Goal: Task Accomplishment & Management: Use online tool/utility

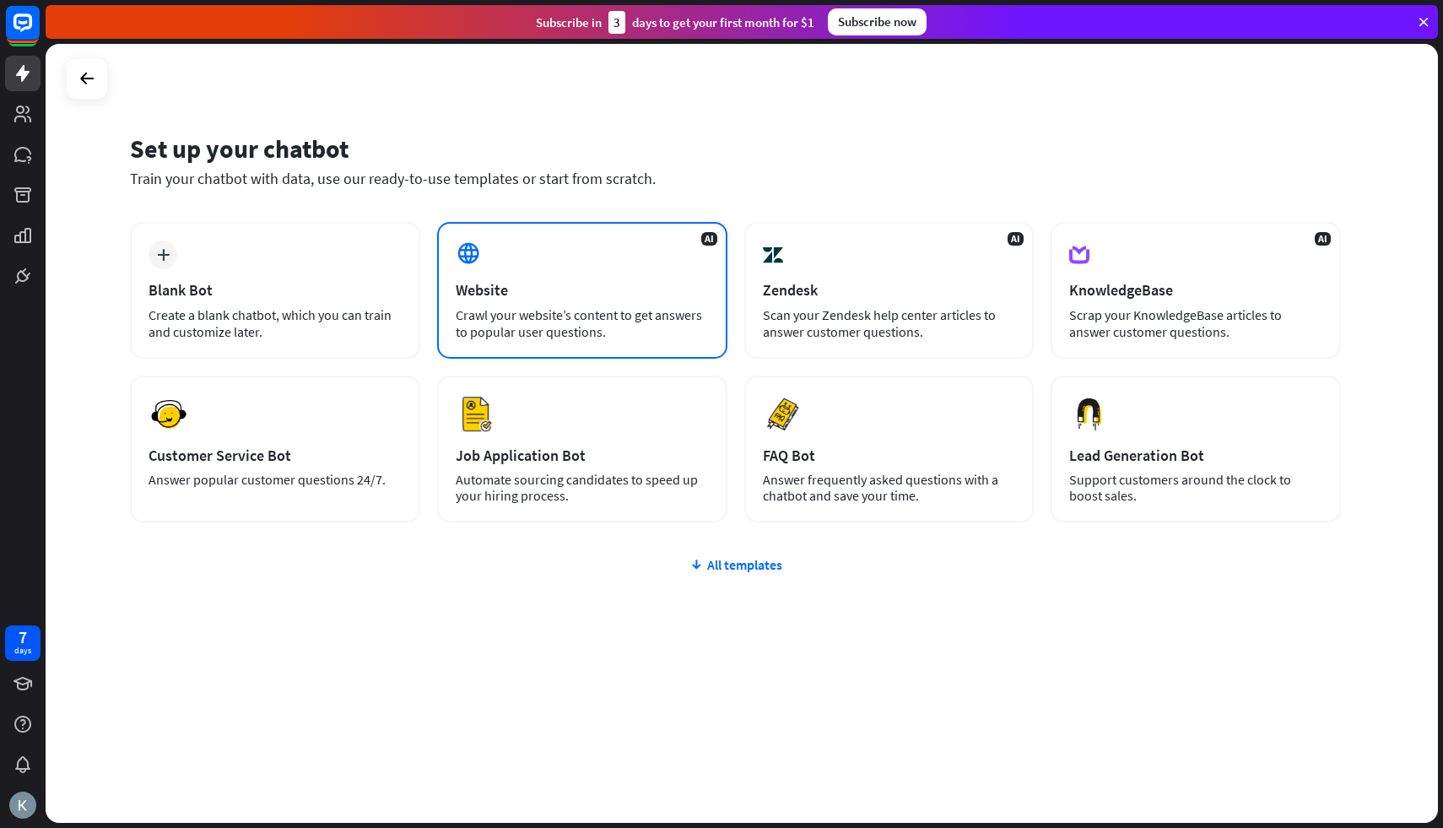
click at [497, 306] on div "Crawl your website’s content to get answers to popular user questions." at bounding box center [582, 323] width 253 height 34
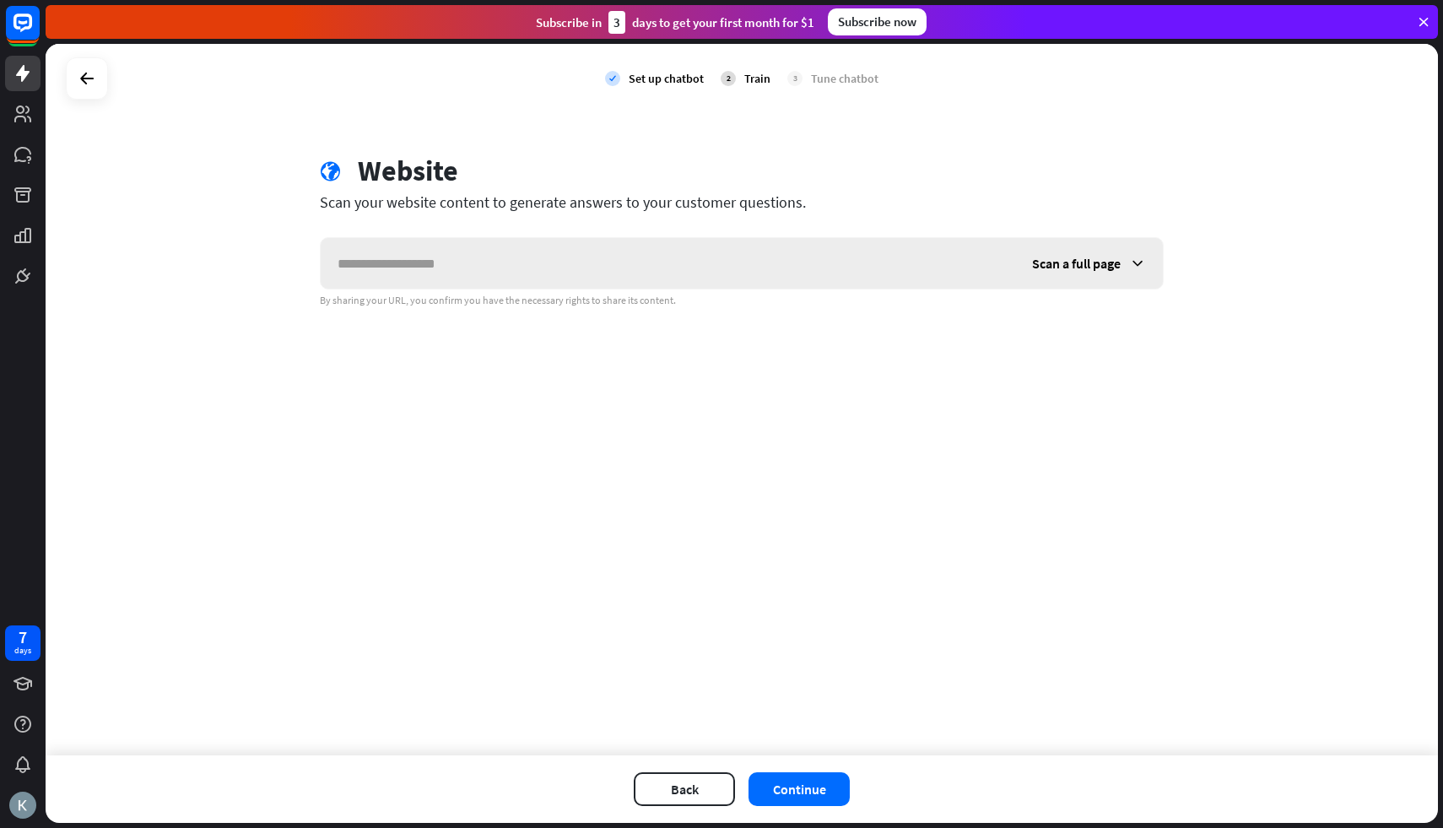
click at [515, 266] on input "text" at bounding box center [668, 263] width 695 height 51
click at [702, 792] on button "Back" at bounding box center [684, 789] width 101 height 34
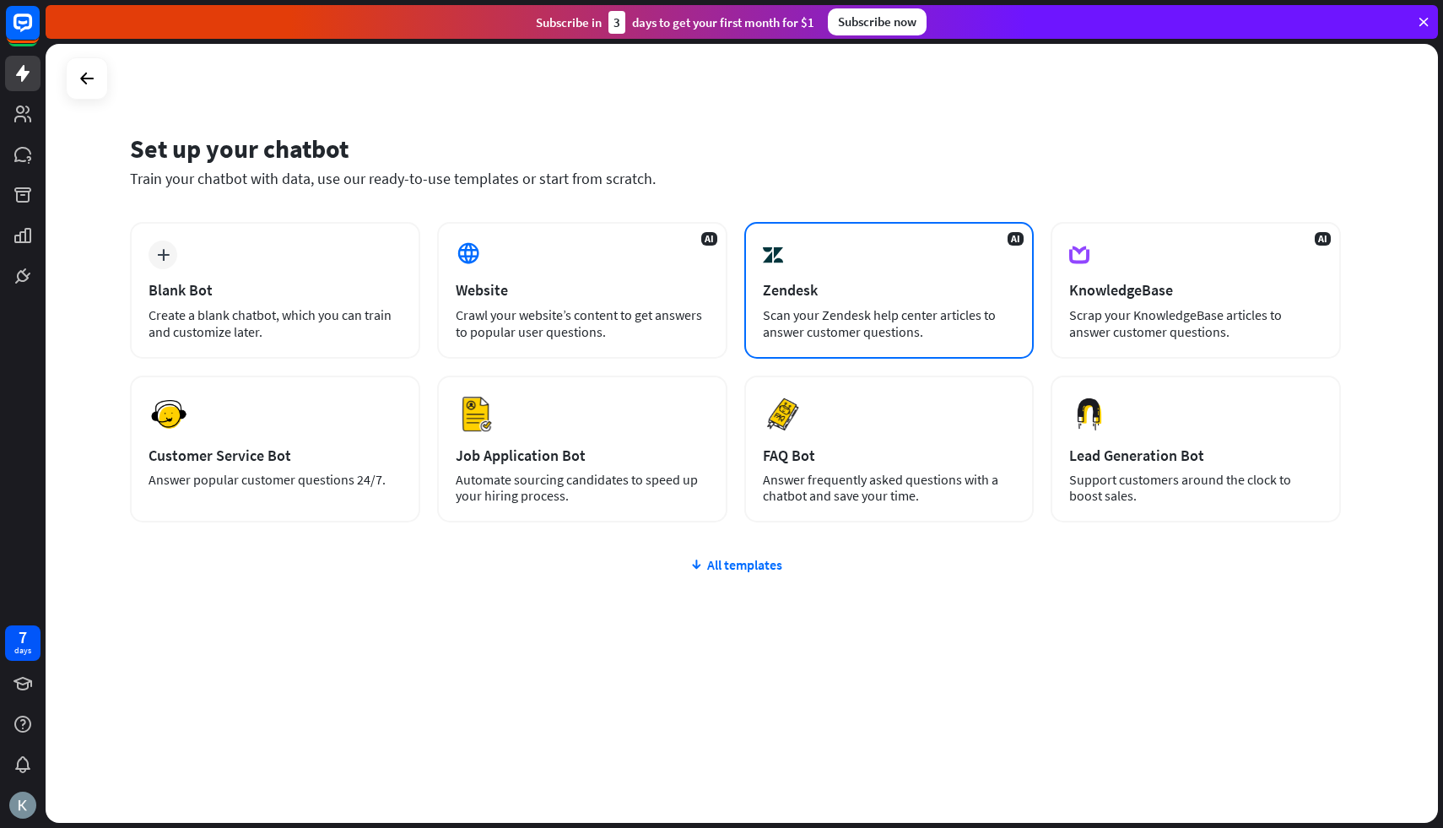
click at [809, 291] on div "Zendesk" at bounding box center [889, 289] width 253 height 19
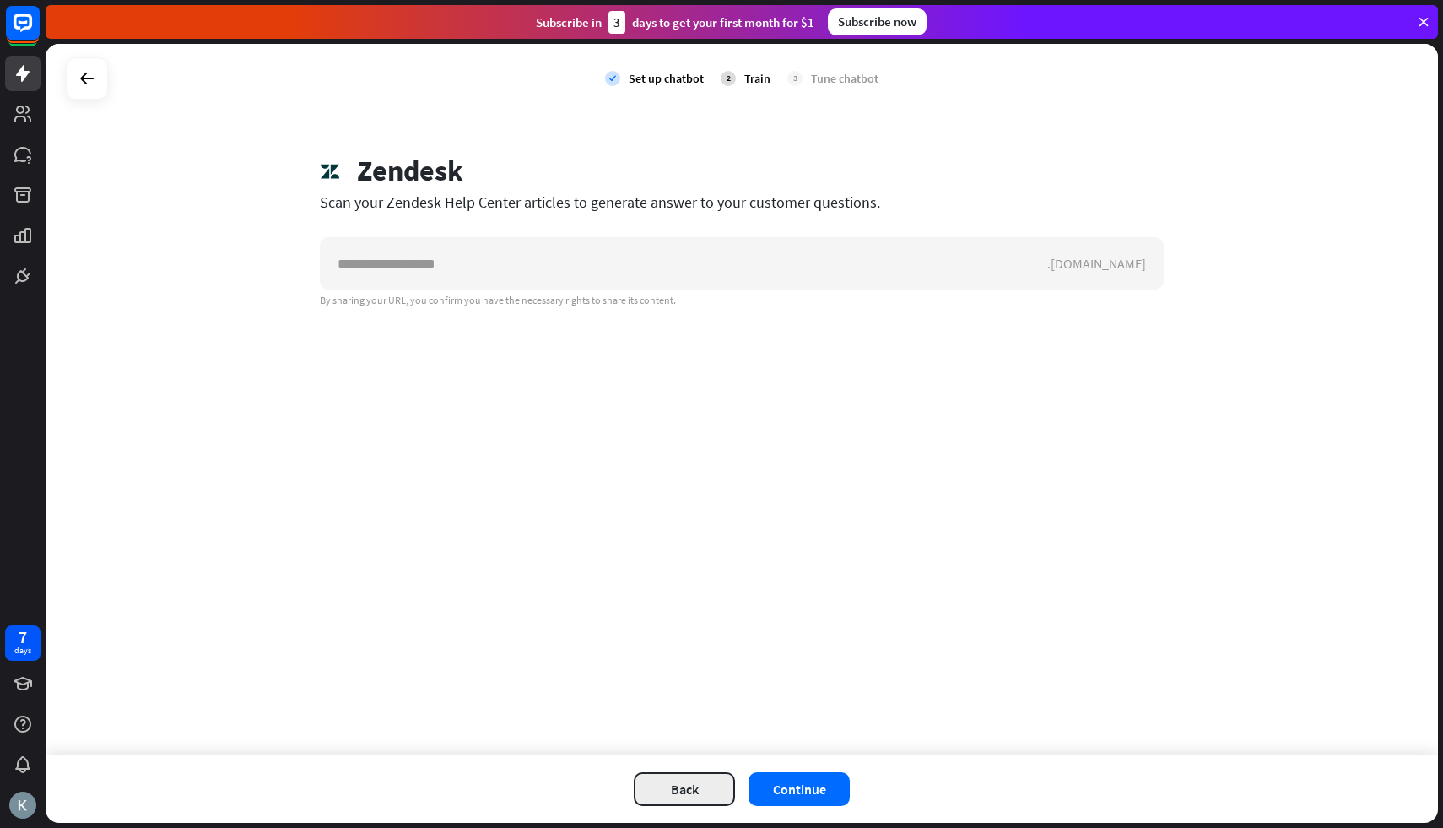
click at [660, 793] on button "Back" at bounding box center [684, 789] width 101 height 34
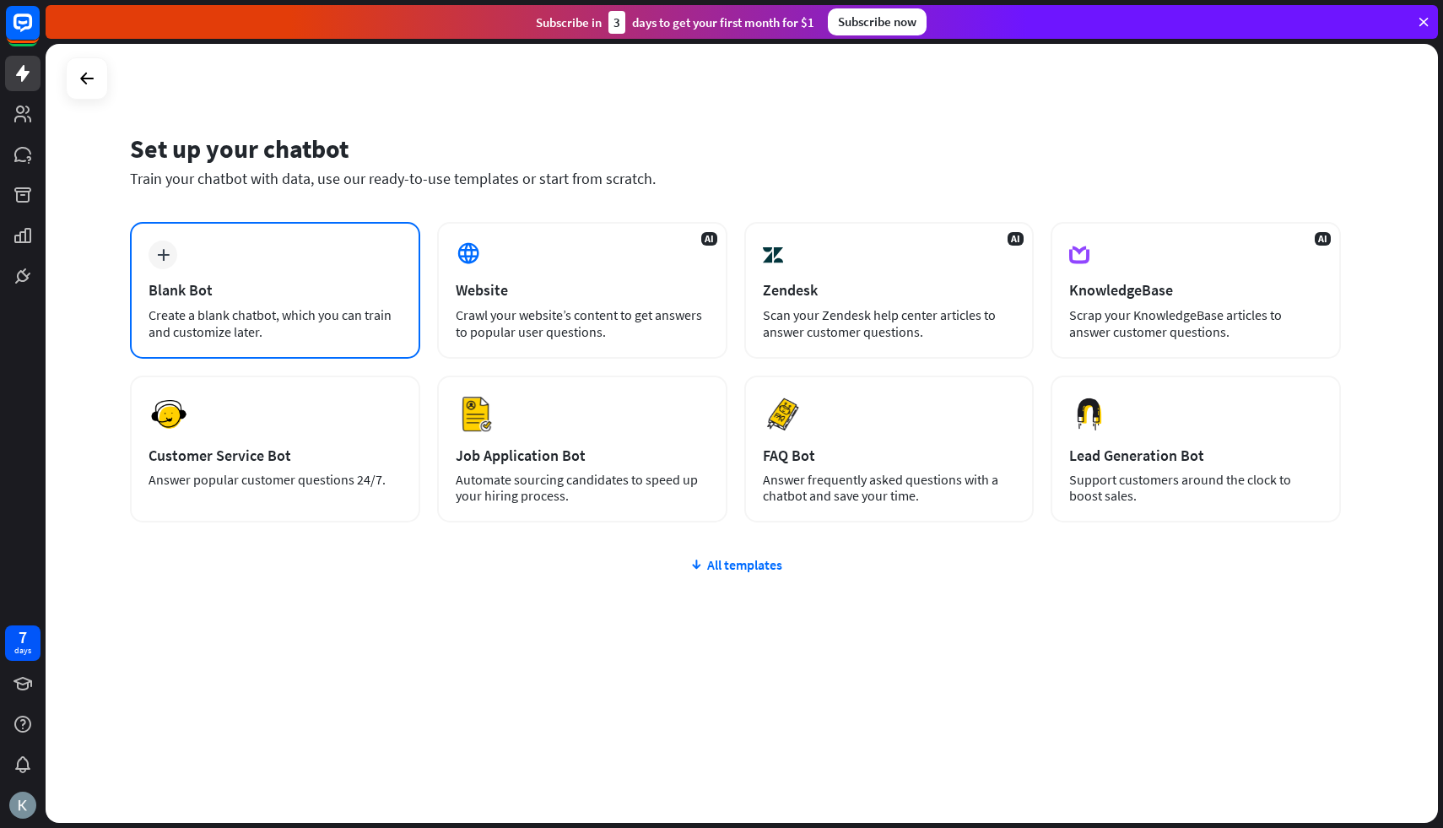
click at [264, 300] on div "plus Blank Bot Create a blank chatbot, which you can train and customize later." at bounding box center [275, 290] width 290 height 137
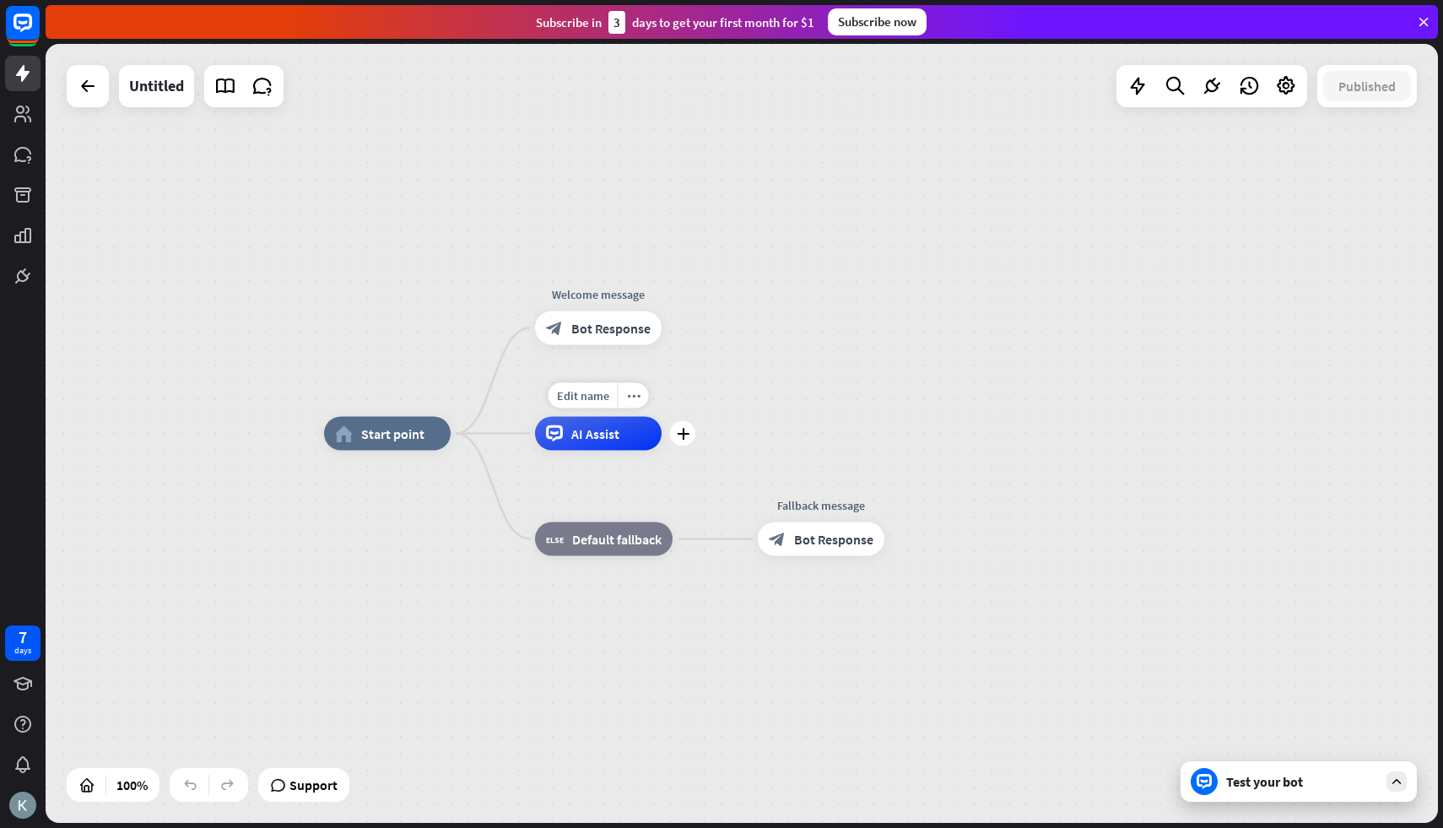
drag, startPoint x: 610, startPoint y: 431, endPoint x: 556, endPoint y: 475, distance: 69.6
click at [556, 451] on div "Edit name more_horiz plus AI Assist" at bounding box center [598, 434] width 127 height 34
drag, startPoint x: 554, startPoint y: 440, endPoint x: 498, endPoint y: 445, distance: 55.9
click at [498, 445] on div "home_2 Start point Welcome message block_bot_response Bot Response Edit name mo…" at bounding box center [1020, 823] width 1393 height 779
drag, startPoint x: 399, startPoint y: 422, endPoint x: 399, endPoint y: 354, distance: 68.4
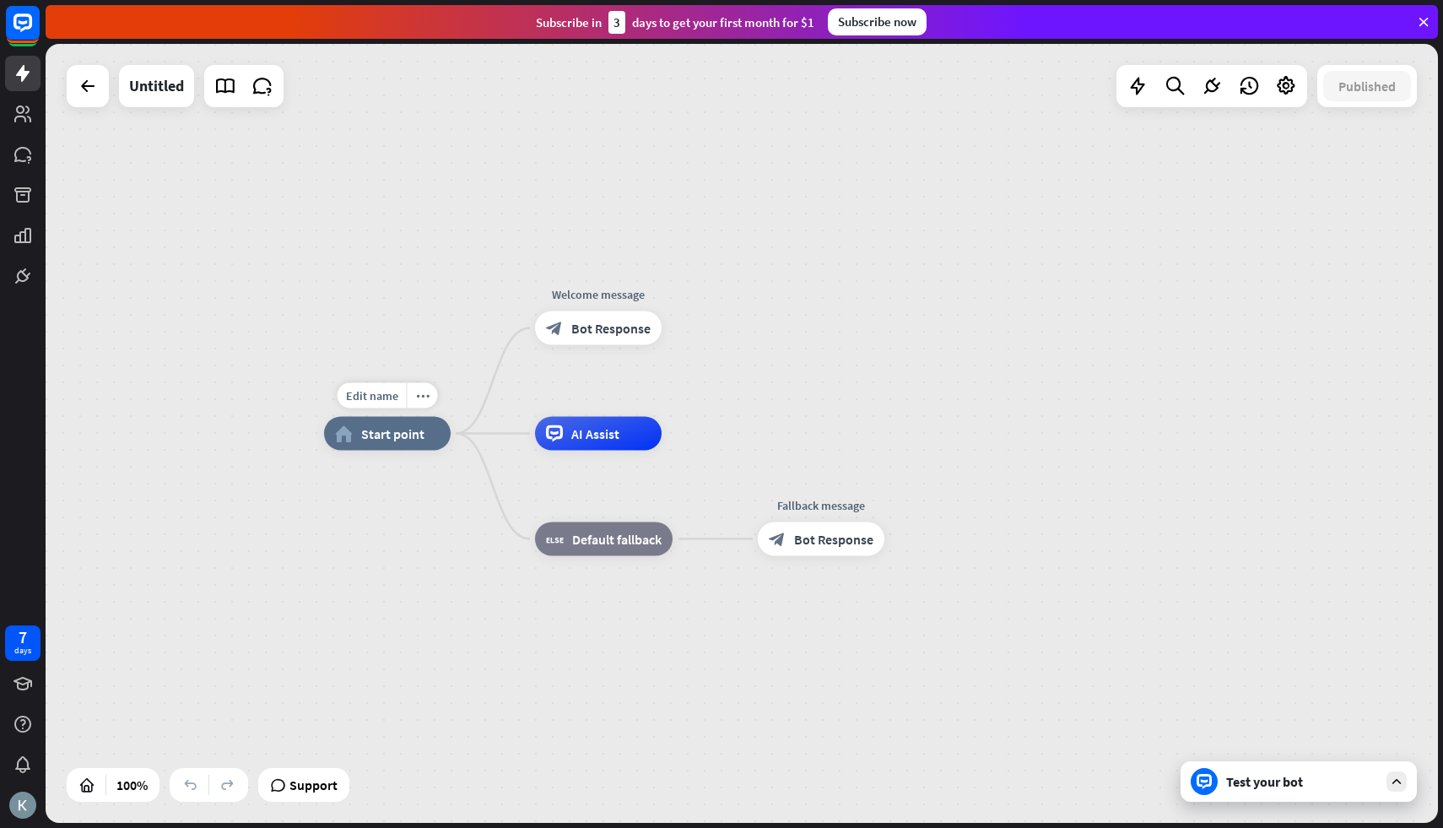
click at [399, 354] on div "Edit name more_horiz home_2 Start point Welcome message block_bot_response Bot …" at bounding box center [742, 433] width 1393 height 779
click at [1289, 787] on div "Test your bot" at bounding box center [1302, 781] width 152 height 17
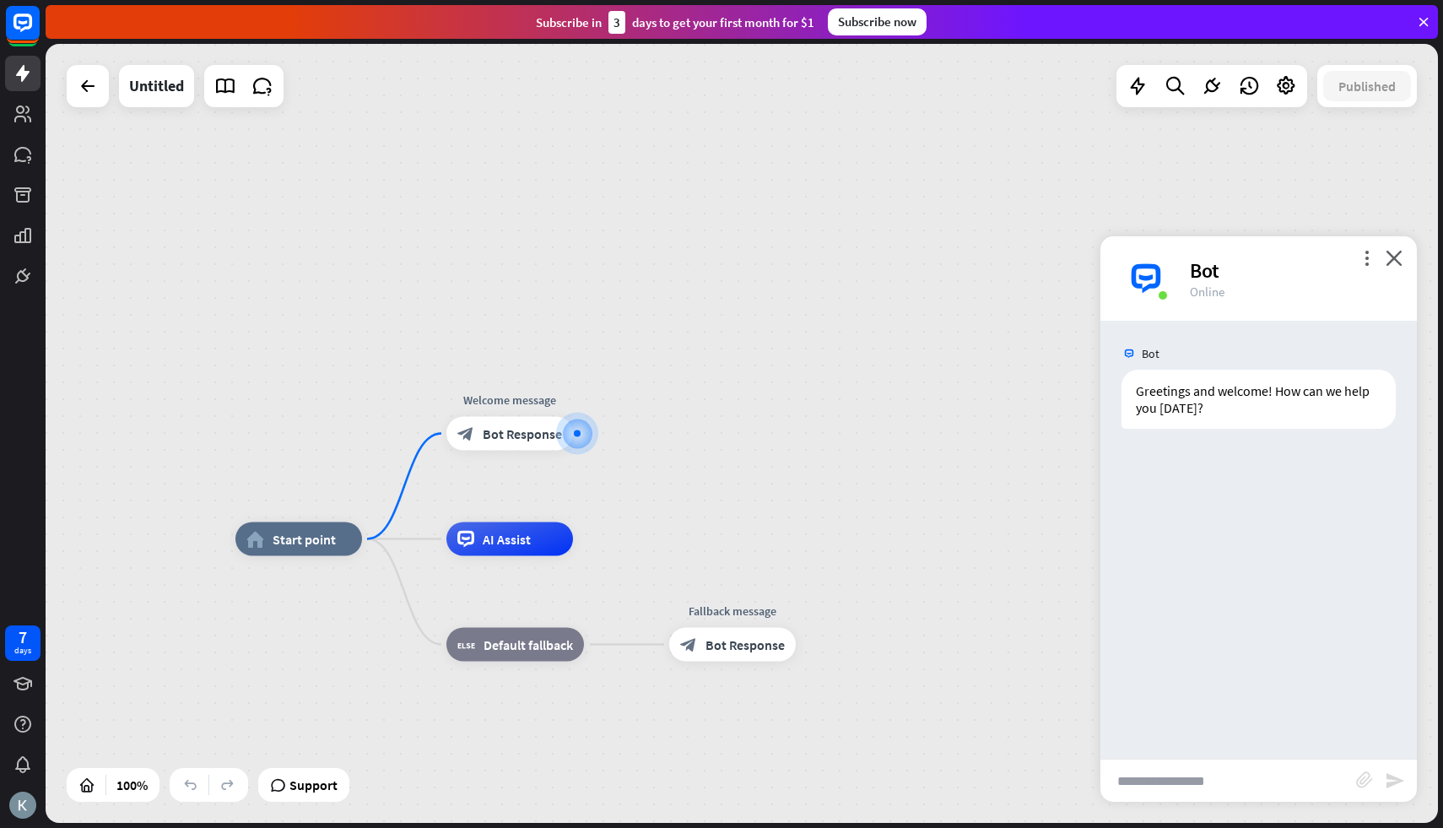
click at [1159, 777] on input "text" at bounding box center [1229, 781] width 256 height 42
click at [1390, 259] on icon "close" at bounding box center [1394, 258] width 17 height 16
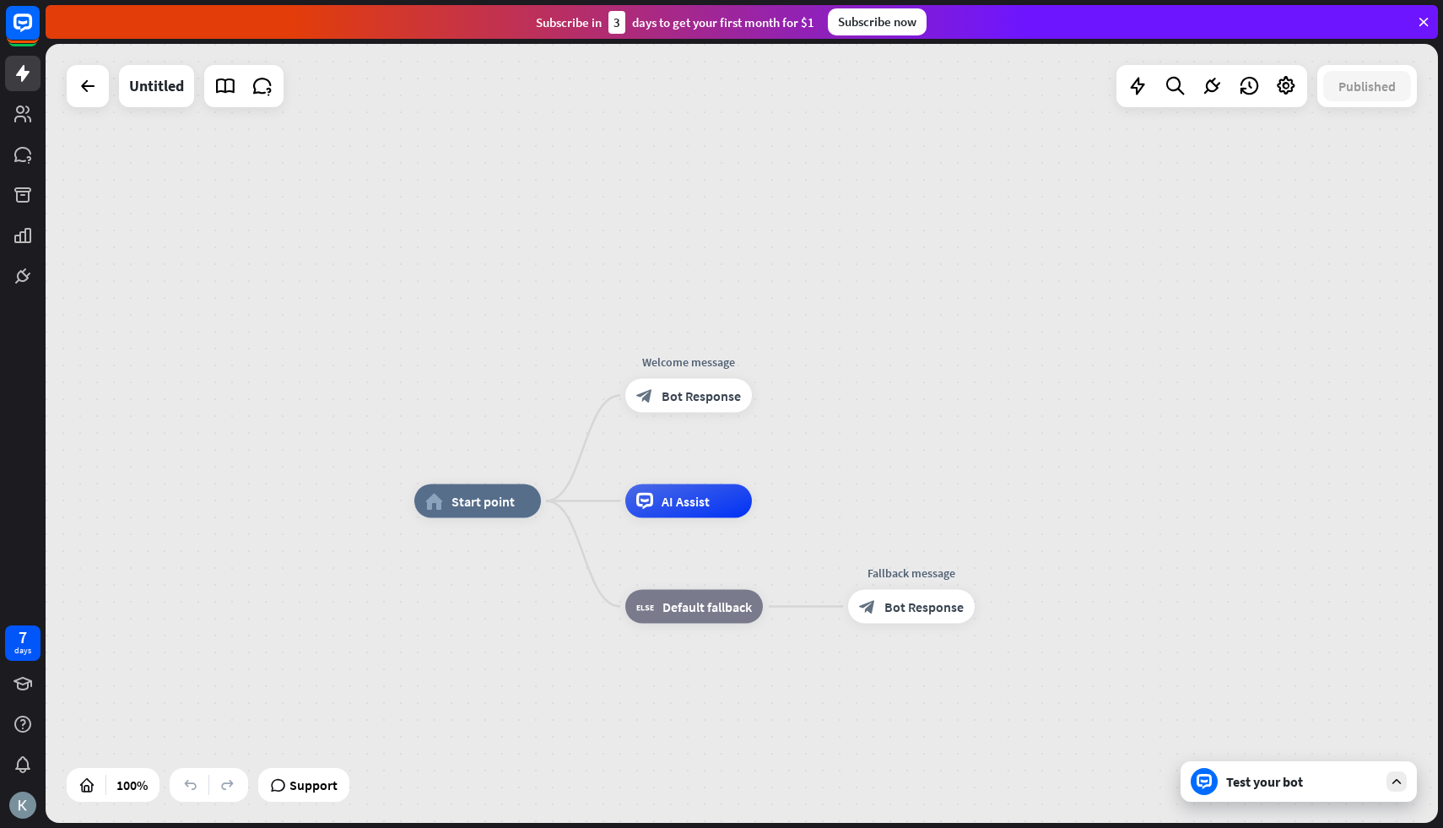
drag, startPoint x: 488, startPoint y: 232, endPoint x: 669, endPoint y: 194, distance: 185.4
click at [670, 194] on div "home_2 Start point Welcome message block_bot_response Bot Response AI Assist bl…" at bounding box center [742, 433] width 1393 height 779
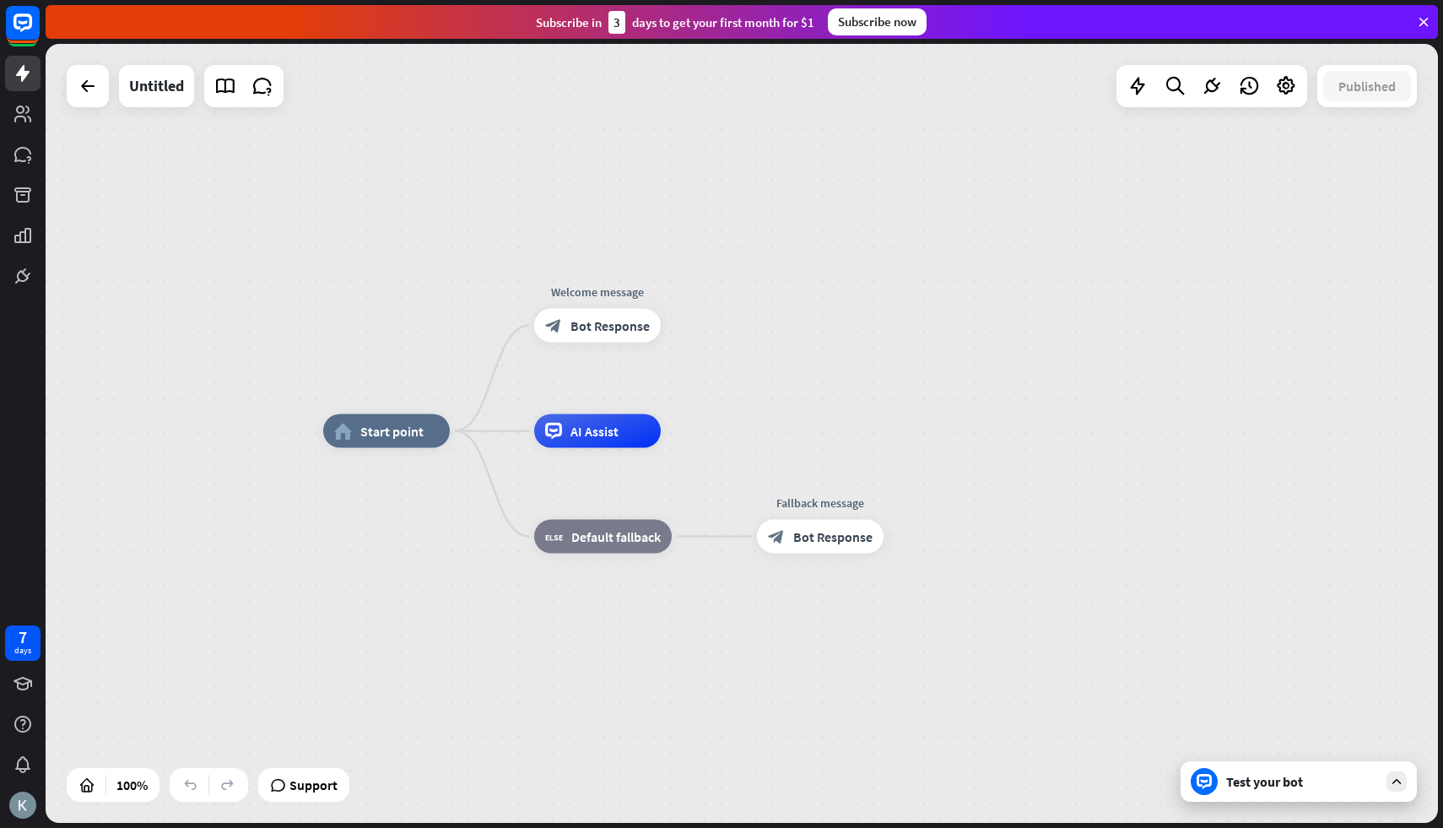
drag, startPoint x: 669, startPoint y: 194, endPoint x: 579, endPoint y: 116, distance: 119.7
click at [579, 116] on div "home_2 Start point Welcome message block_bot_response Bot Response AI Assist bl…" at bounding box center [742, 433] width 1393 height 779
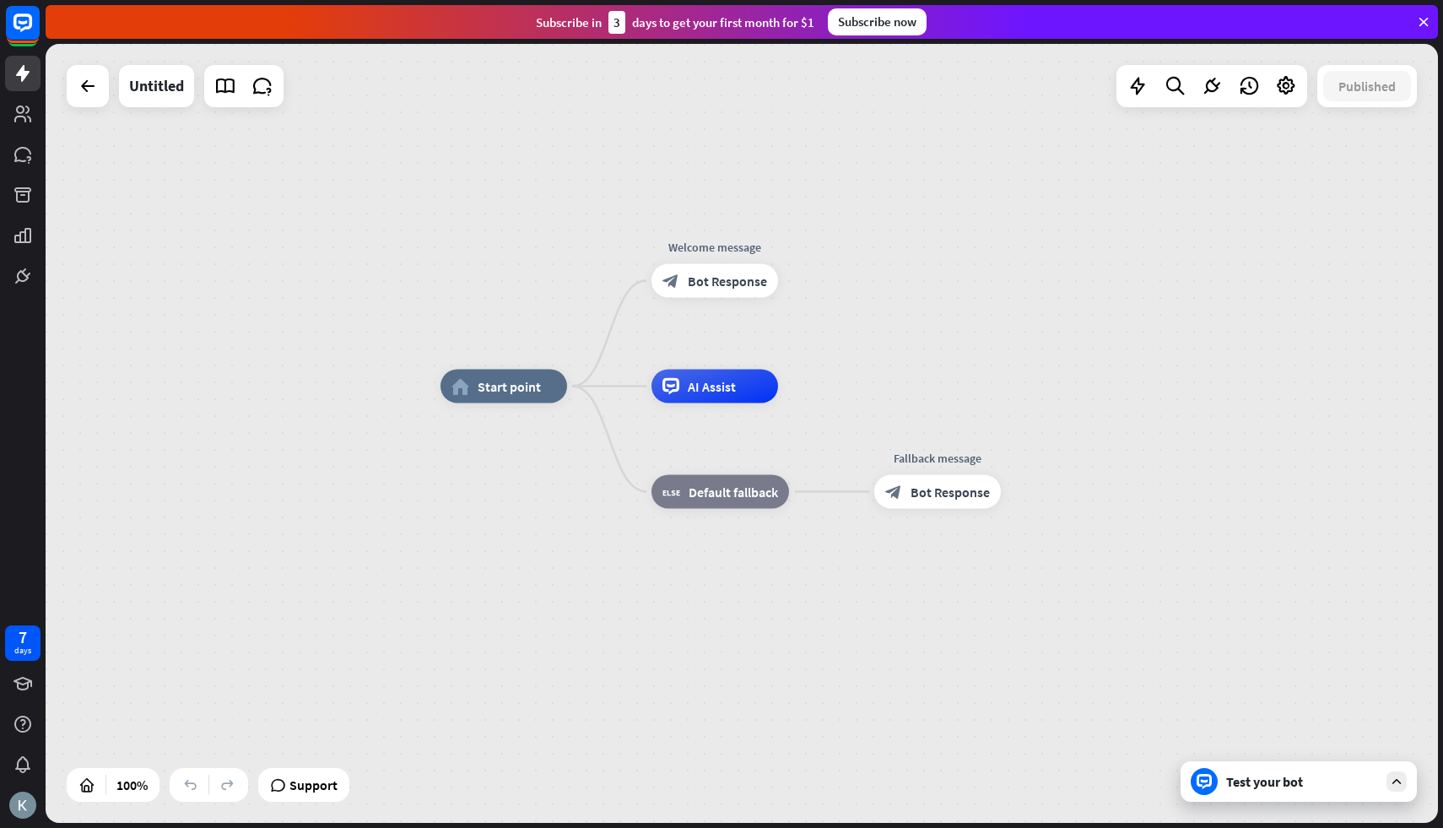
drag, startPoint x: 560, startPoint y: 230, endPoint x: 673, endPoint y: 192, distance: 119.6
click at [673, 192] on div "home_2 Start point Welcome message block_bot_response Bot Response AI Assist bl…" at bounding box center [742, 433] width 1393 height 779
click at [24, 65] on icon at bounding box center [23, 73] width 14 height 17
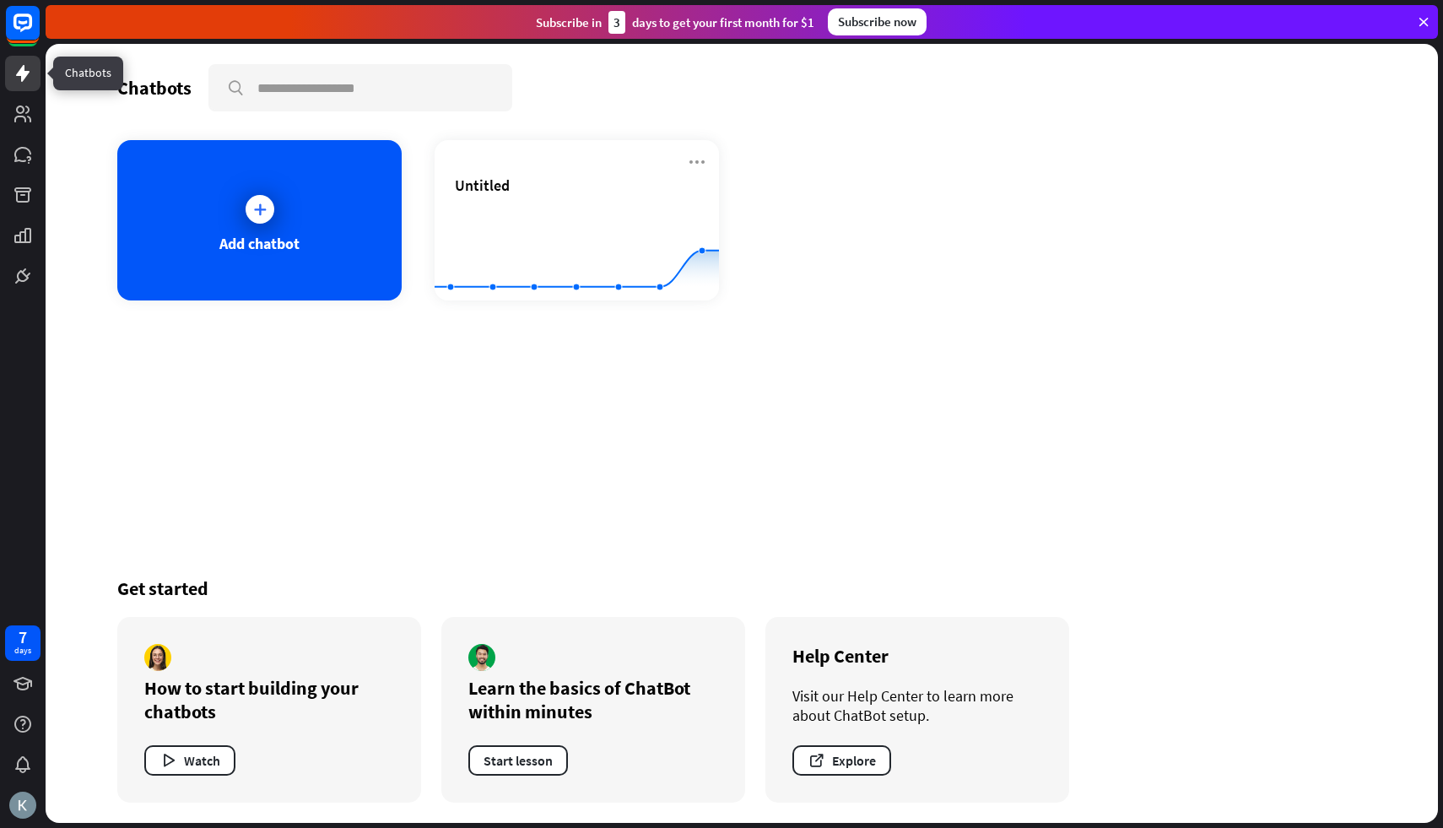
click at [24, 65] on icon at bounding box center [23, 73] width 14 height 17
